Goal: Information Seeking & Learning: Learn about a topic

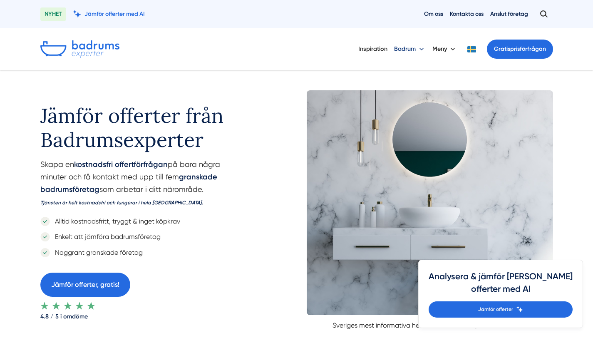
click at [410, 49] on button "Badrum" at bounding box center [410, 49] width 32 height 22
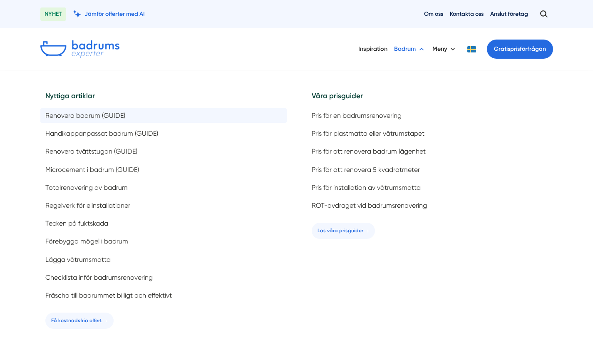
click at [117, 116] on span "Renovera badrum (GUIDE)" at bounding box center [85, 116] width 80 height 8
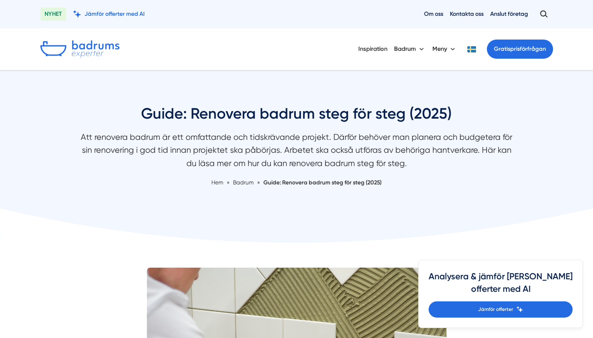
click at [105, 52] on img at bounding box center [79, 48] width 79 height 17
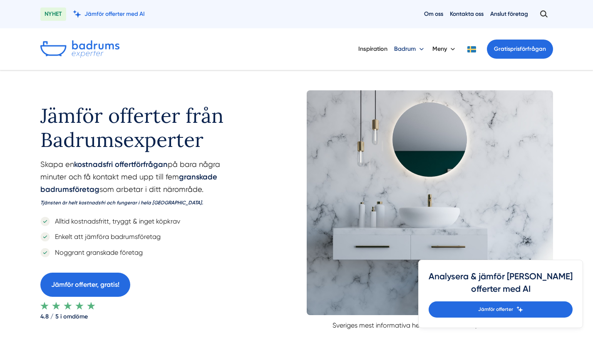
click at [413, 48] on button "Badrum" at bounding box center [410, 49] width 32 height 22
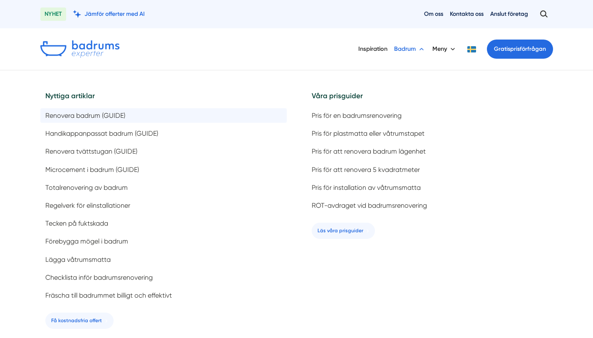
click at [96, 115] on span "Renovera badrum (GUIDE)" at bounding box center [85, 116] width 80 height 8
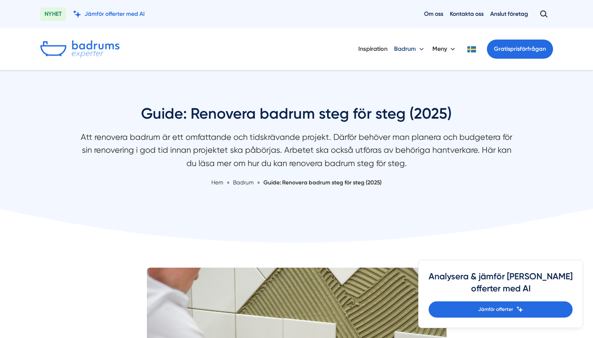
click at [399, 49] on button "Badrum" at bounding box center [410, 49] width 32 height 22
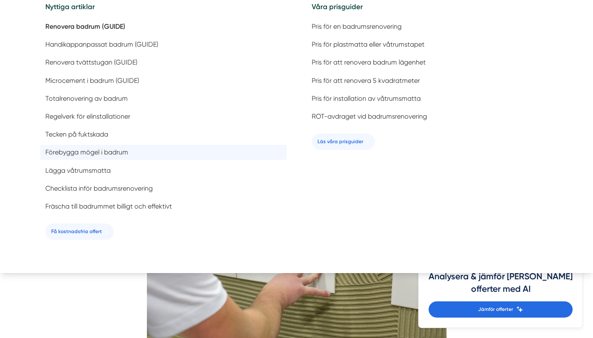
scroll to position [128, 0]
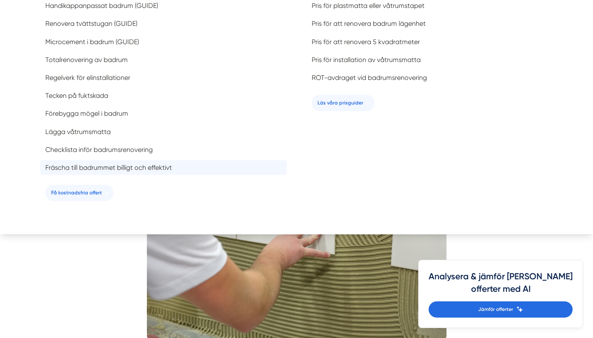
click at [130, 166] on span "Fräscha till badrummet billigt och effektivt" at bounding box center [108, 168] width 126 height 8
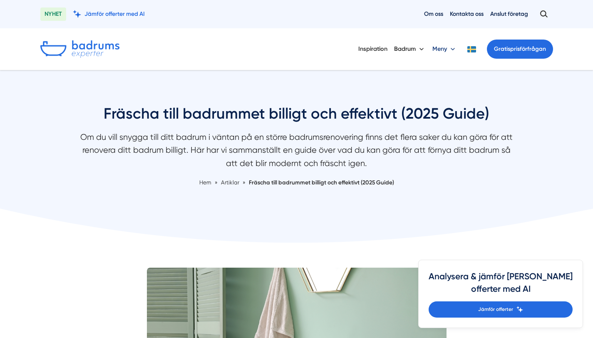
click at [449, 47] on button "Meny" at bounding box center [444, 49] width 25 height 22
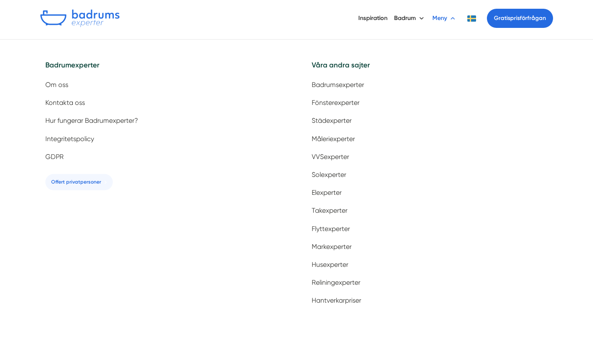
scroll to position [42, 0]
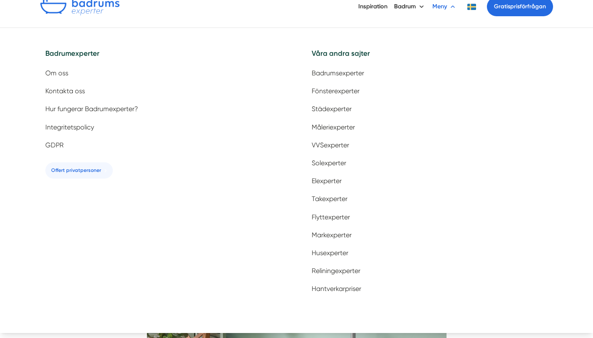
click at [441, 7] on button "Meny" at bounding box center [444, 7] width 25 height 22
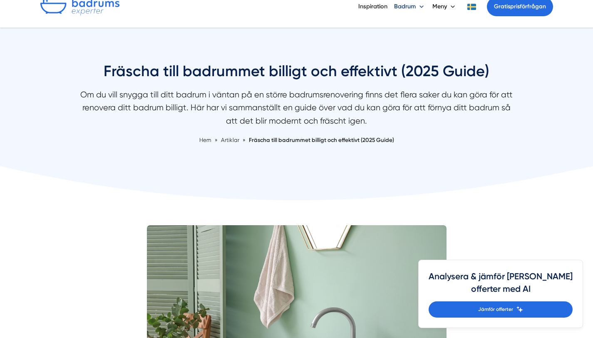
click at [418, 8] on button "Badrum" at bounding box center [410, 7] width 32 height 22
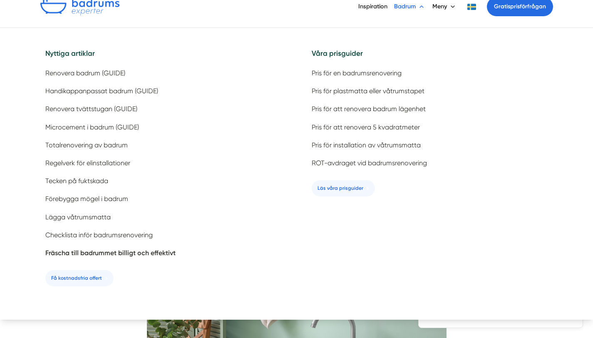
click at [418, 8] on button "Badrum" at bounding box center [410, 7] width 32 height 22
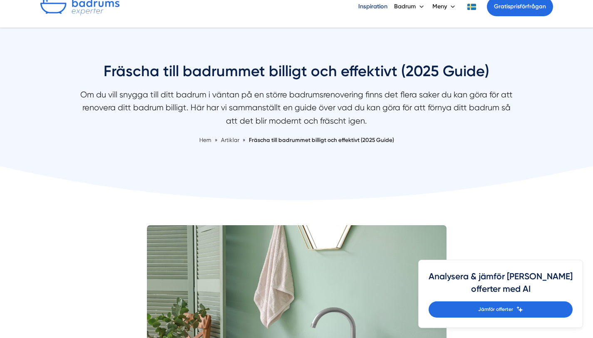
click at [383, 7] on link "Inspiration" at bounding box center [372, 6] width 29 height 21
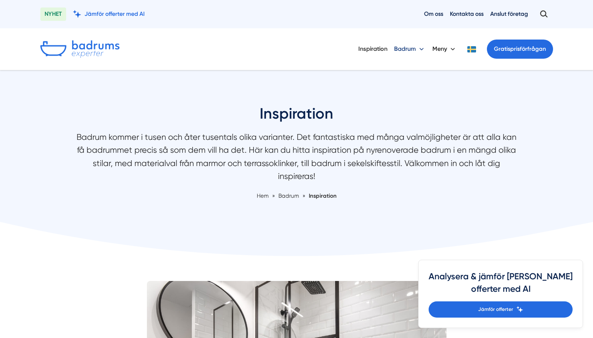
click at [414, 48] on button "Badrum" at bounding box center [410, 49] width 32 height 22
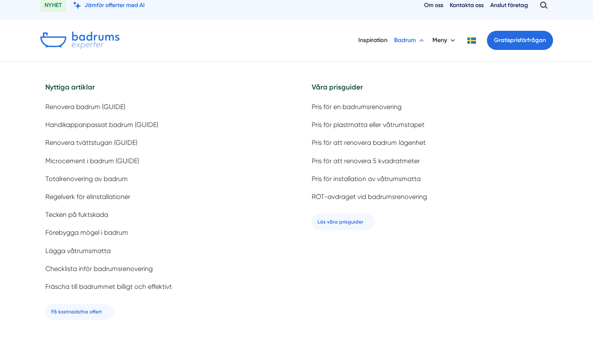
scroll to position [9, 0]
